Goal: Task Accomplishment & Management: Manage account settings

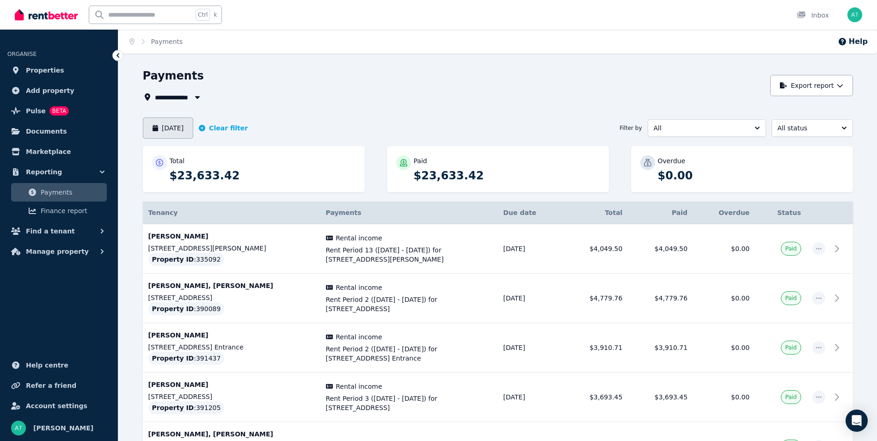
click at [194, 130] on button "[DATE]" at bounding box center [168, 127] width 51 height 21
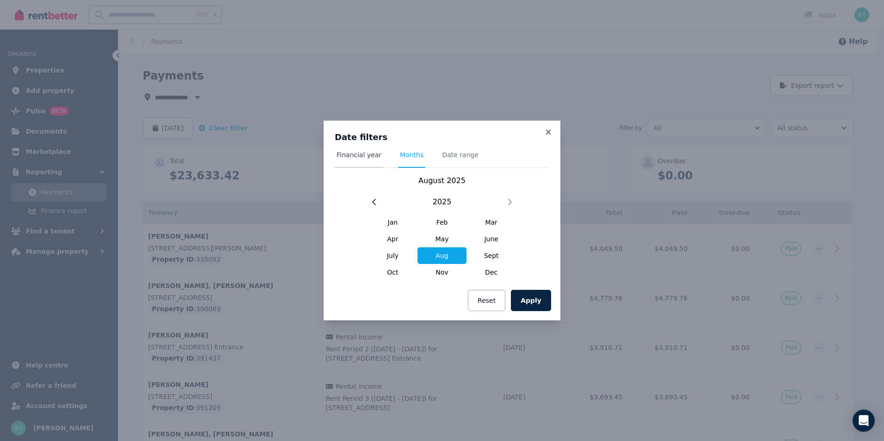
click at [347, 157] on span "Financial year" at bounding box center [359, 154] width 45 height 9
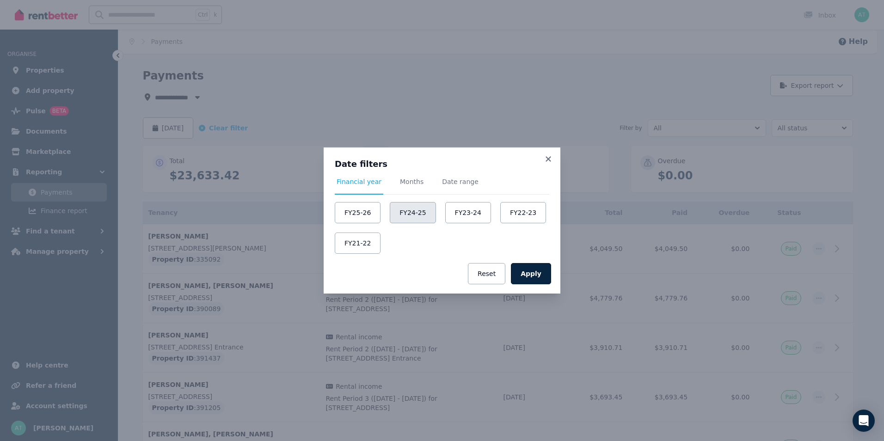
click at [404, 214] on button "FY24-25" at bounding box center [413, 212] width 46 height 21
click at [527, 277] on button "Apply" at bounding box center [531, 273] width 40 height 21
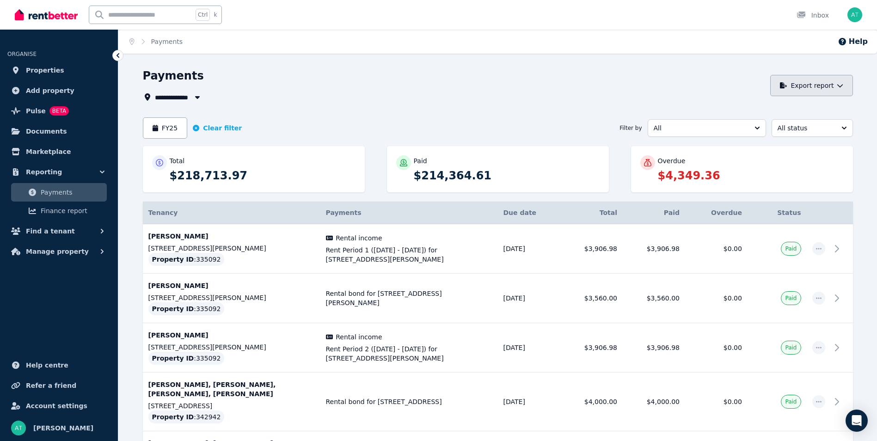
click at [809, 90] on button "Export report" at bounding box center [811, 85] width 83 height 21
click at [788, 123] on p "Excel spreadsheet (xlsx)" at bounding box center [810, 126] width 86 height 9
